Goal: Information Seeking & Learning: Learn about a topic

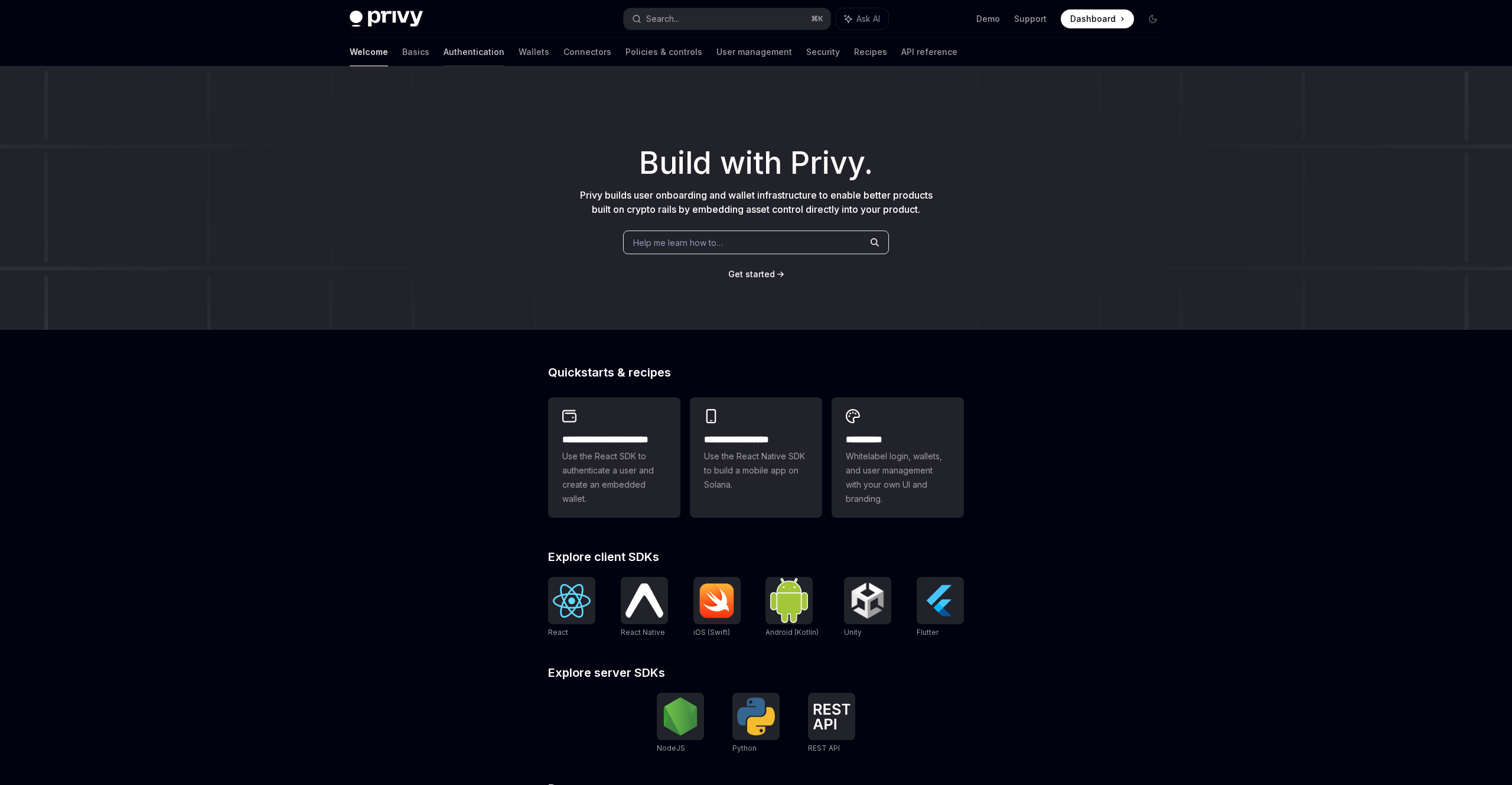
click at [443, 50] on link "Authentication" at bounding box center [473, 51] width 60 height 29
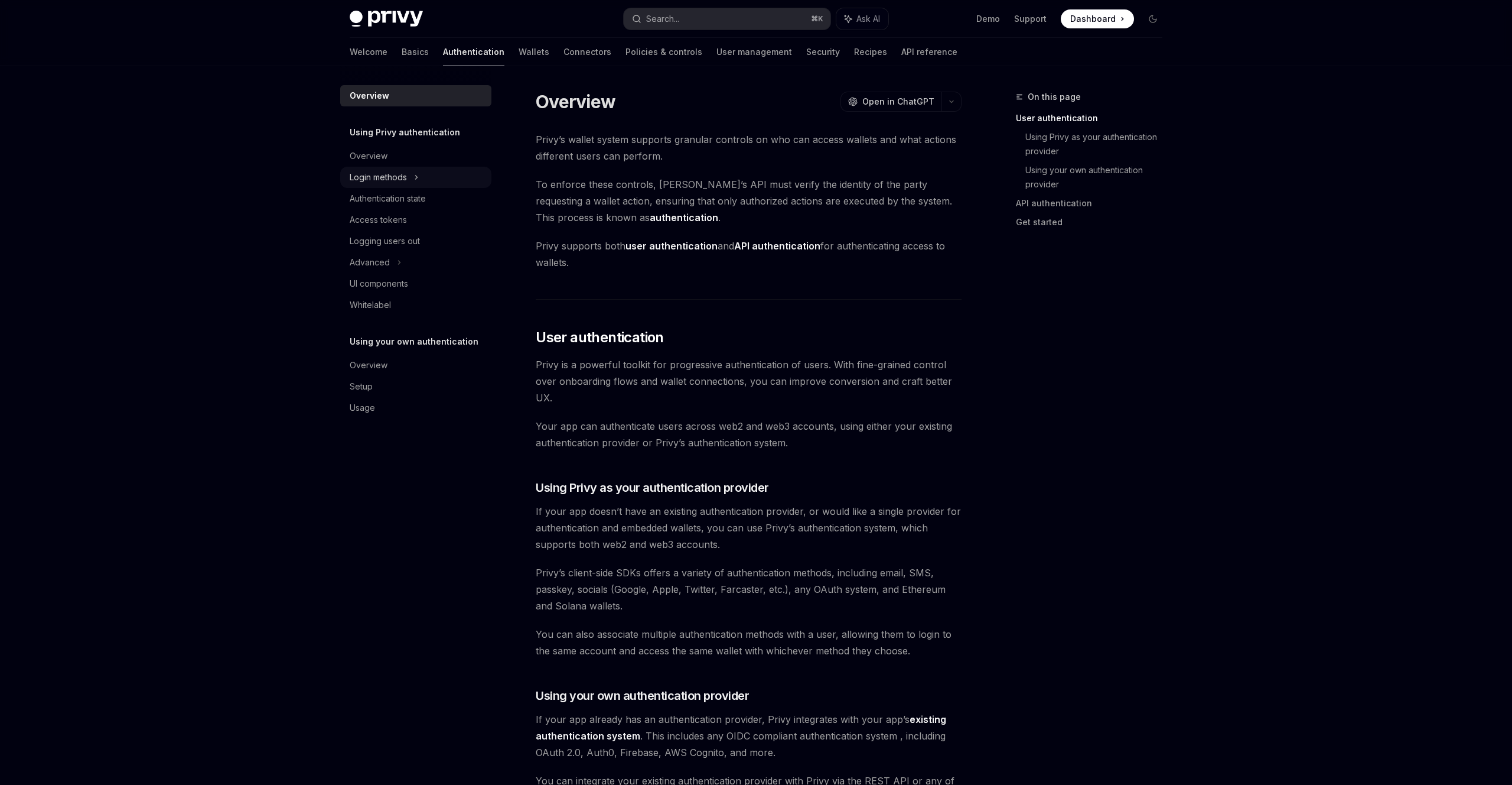
click at [419, 181] on icon at bounding box center [417, 177] width 5 height 14
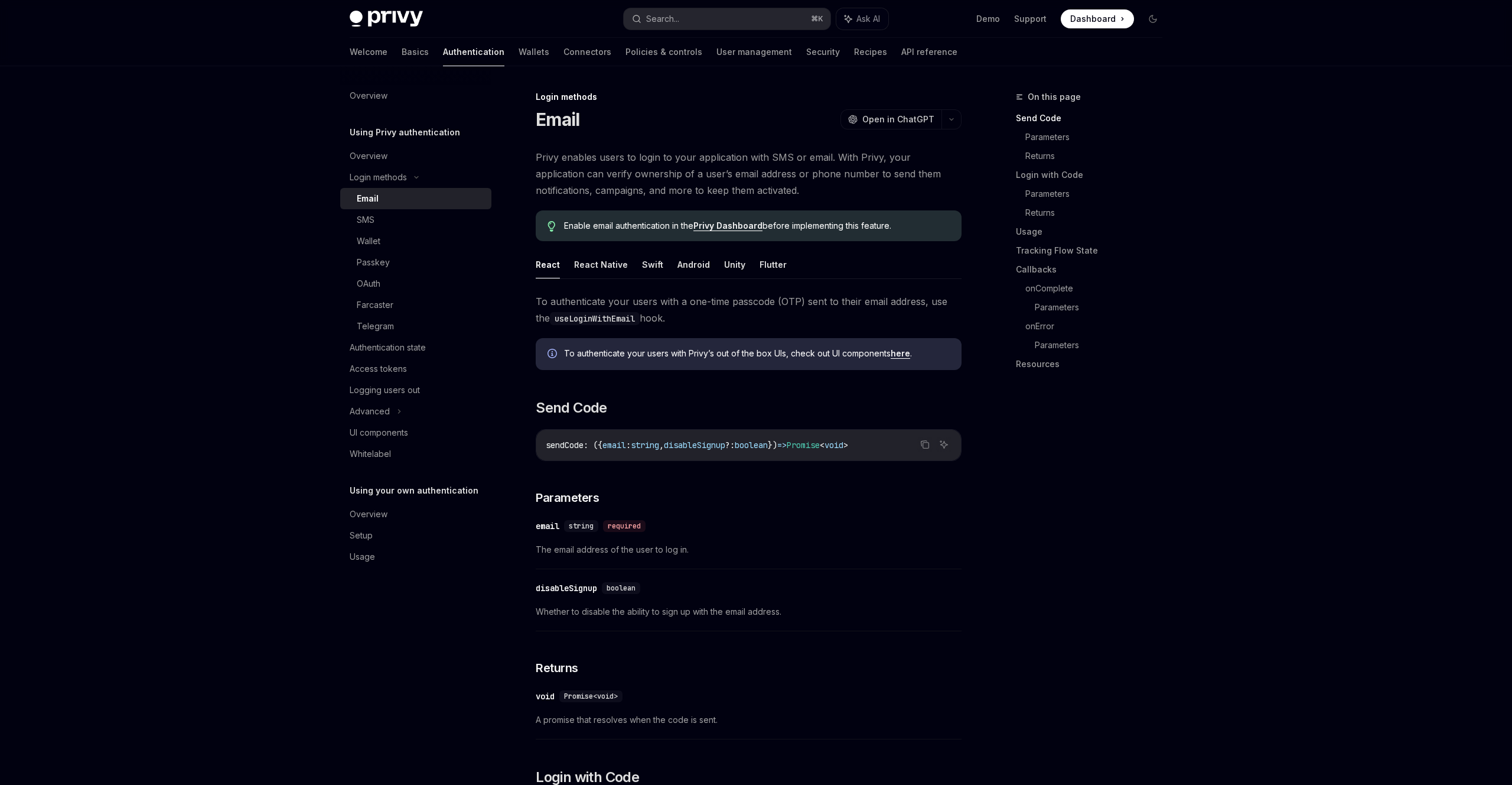
click at [376, 55] on div "Welcome Basics Authentication Wallets Connectors Policies & controls User manag…" at bounding box center [653, 51] width 608 height 29
click at [402, 54] on link "Basics" at bounding box center [415, 51] width 27 height 29
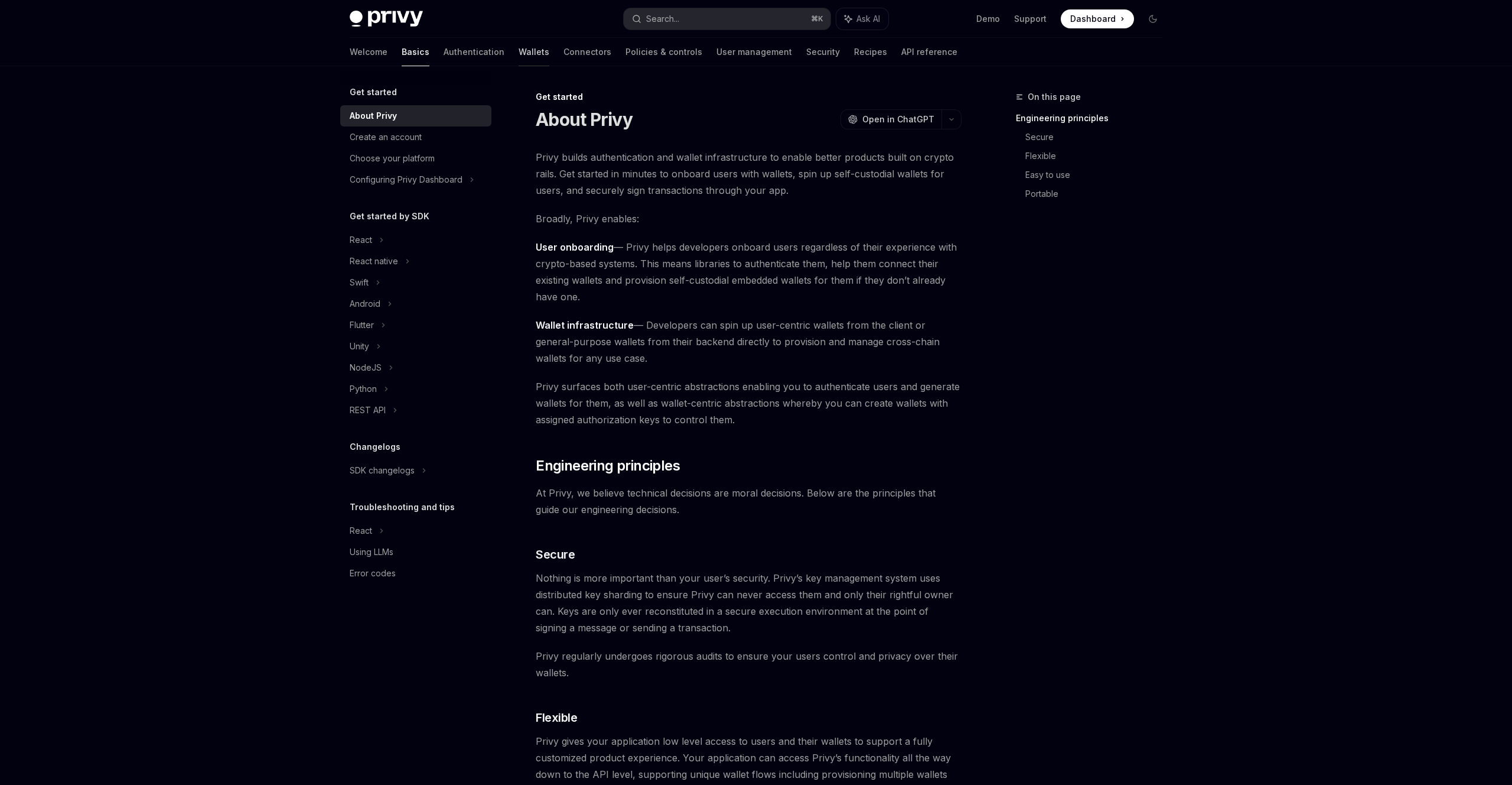
click at [519, 55] on link "Wallets" at bounding box center [533, 51] width 31 height 29
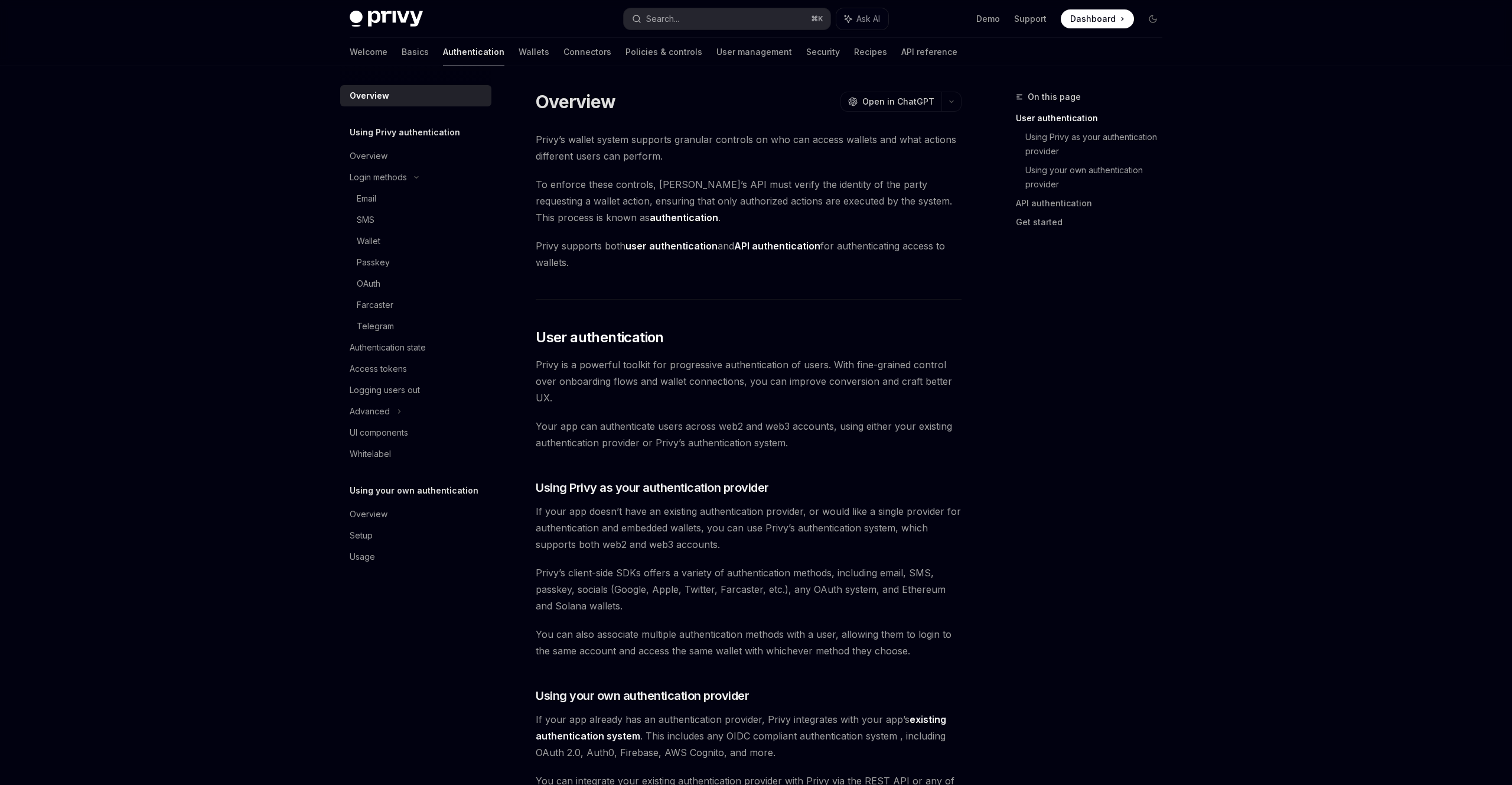
type textarea "*"
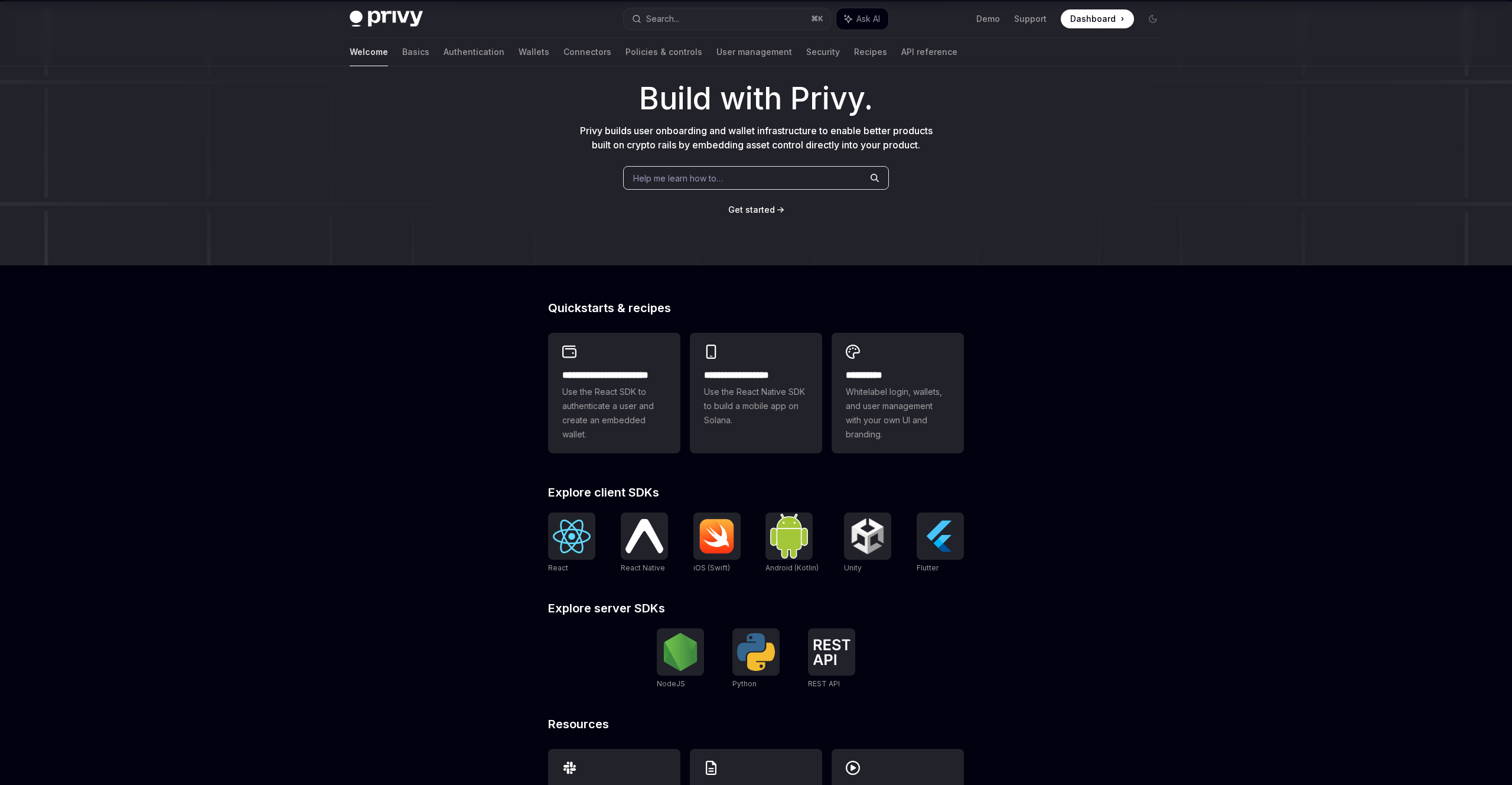
scroll to position [11, 0]
